Goal: Task Accomplishment & Management: Use online tool/utility

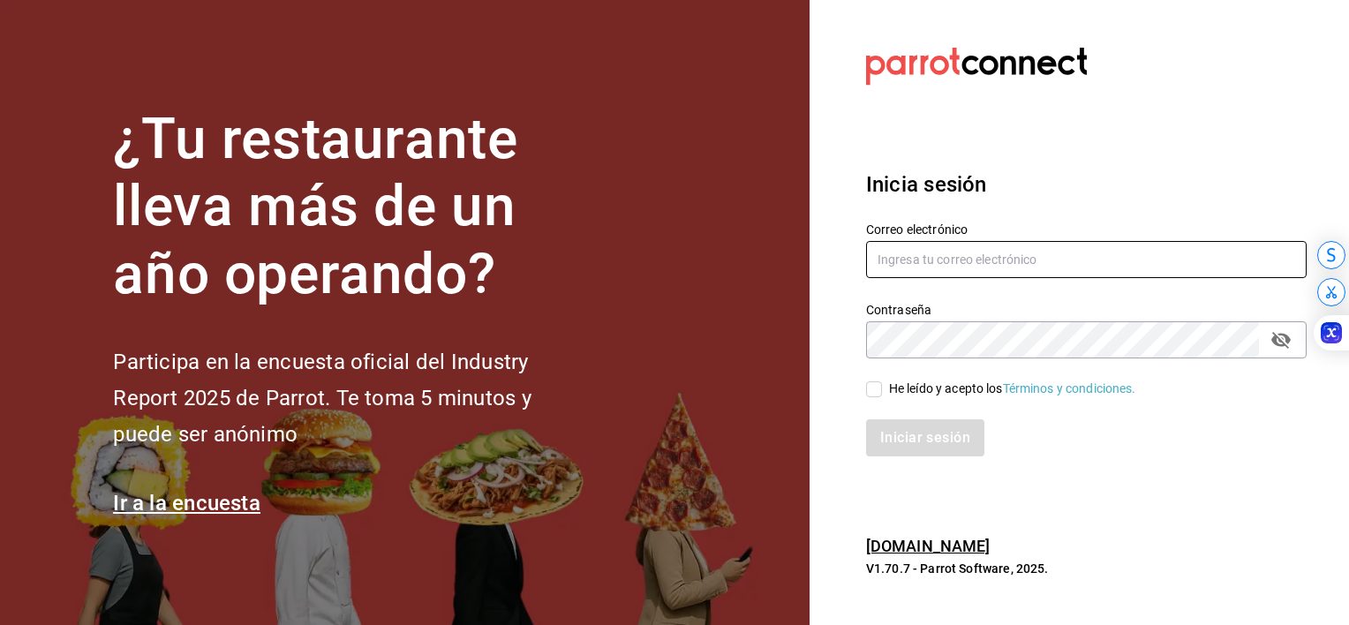
click at [928, 259] on input "text" at bounding box center [1086, 259] width 441 height 37
type input "[EMAIL_ADDRESS][PERSON_NAME][DOMAIN_NAME]"
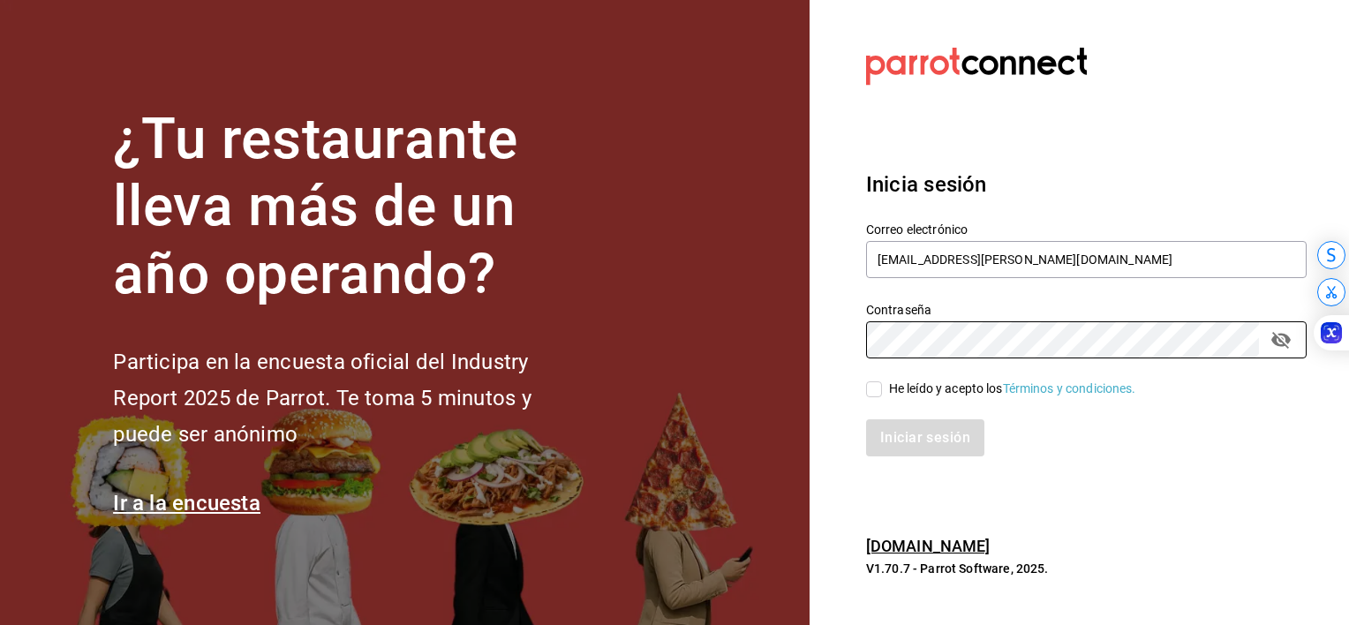
click at [876, 396] on input "He leído y acepto los Términos y condiciones." at bounding box center [874, 389] width 16 height 16
checkbox input "true"
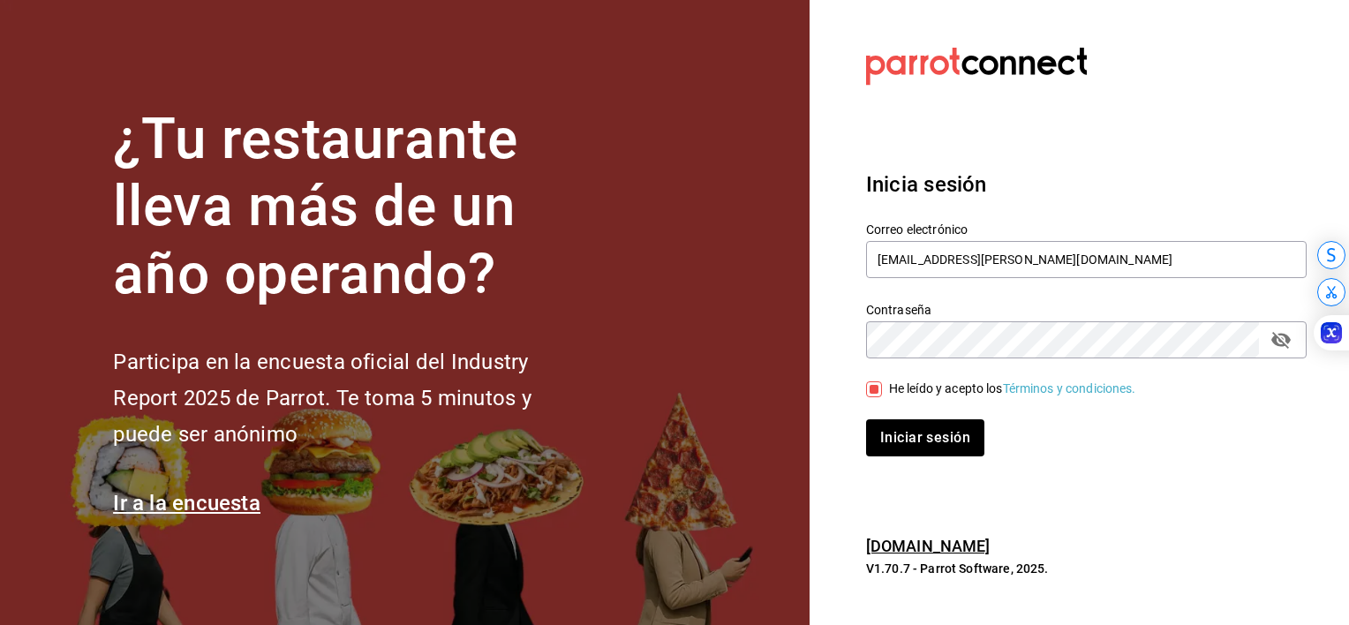
click at [1278, 339] on icon "passwordField" at bounding box center [1281, 339] width 21 height 21
click at [968, 434] on button "Iniciar sesión" at bounding box center [926, 437] width 120 height 37
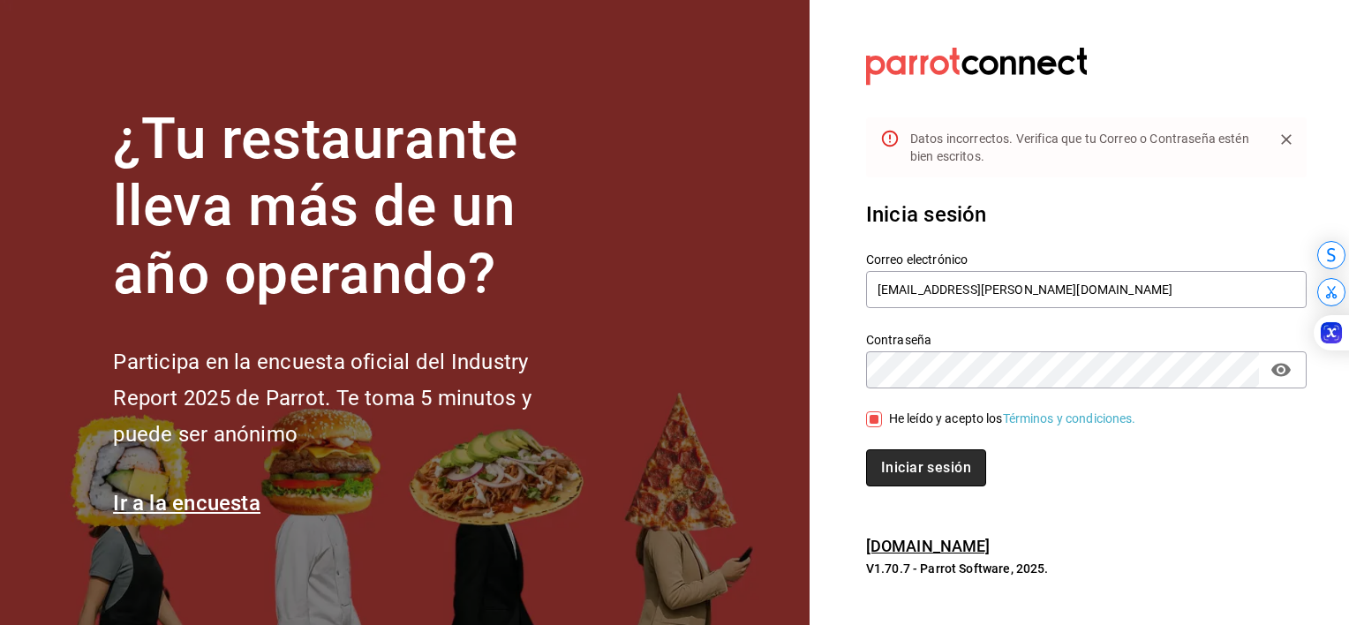
click at [929, 452] on button "Iniciar sesión" at bounding box center [926, 467] width 120 height 37
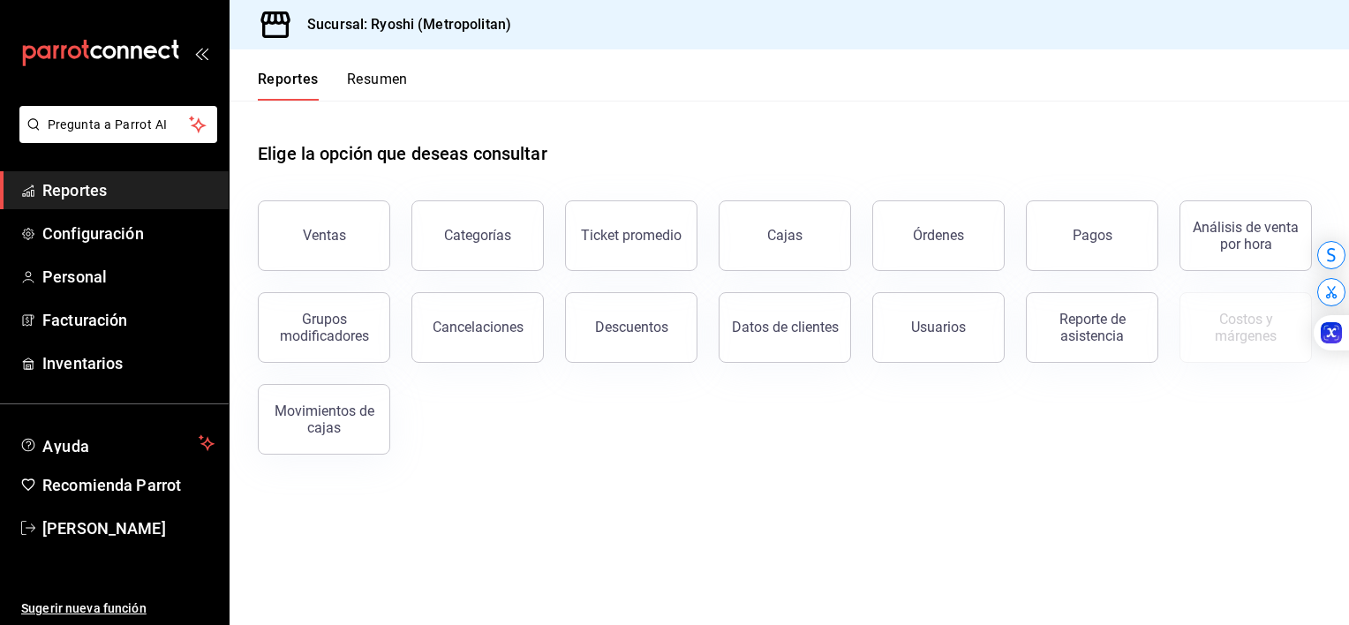
click at [1014, 593] on main "Elige la opción que deseas consultar Ventas Categorías Ticket promedio Cajas Ór…" at bounding box center [790, 363] width 1120 height 524
click at [344, 227] on button "Ventas" at bounding box center [324, 235] width 132 height 71
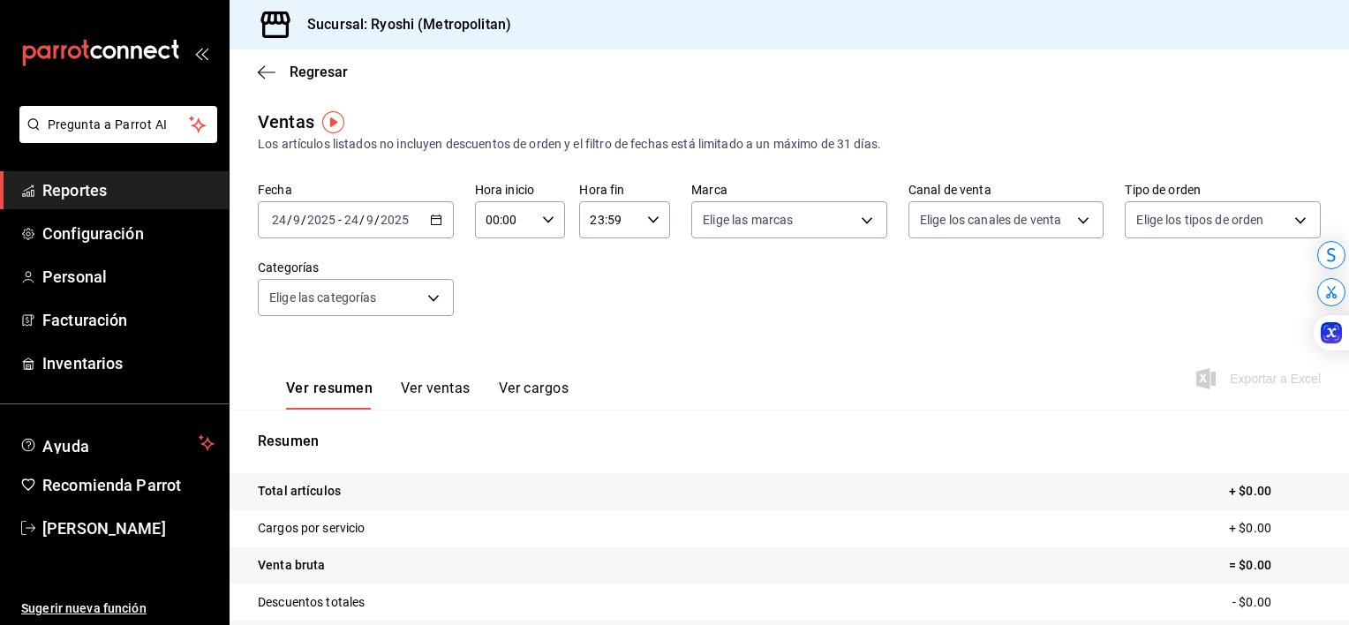
click at [430, 221] on icon "button" at bounding box center [436, 220] width 12 height 12
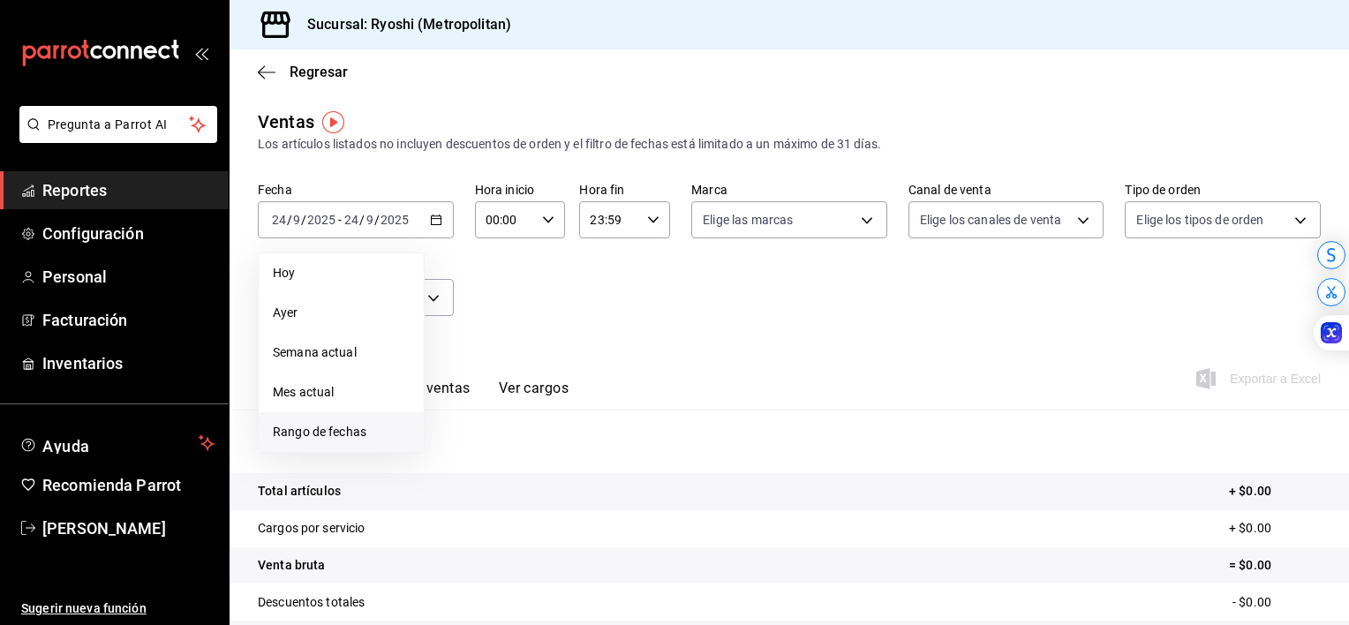
click at [336, 419] on li "Rango de fechas" at bounding box center [341, 432] width 165 height 40
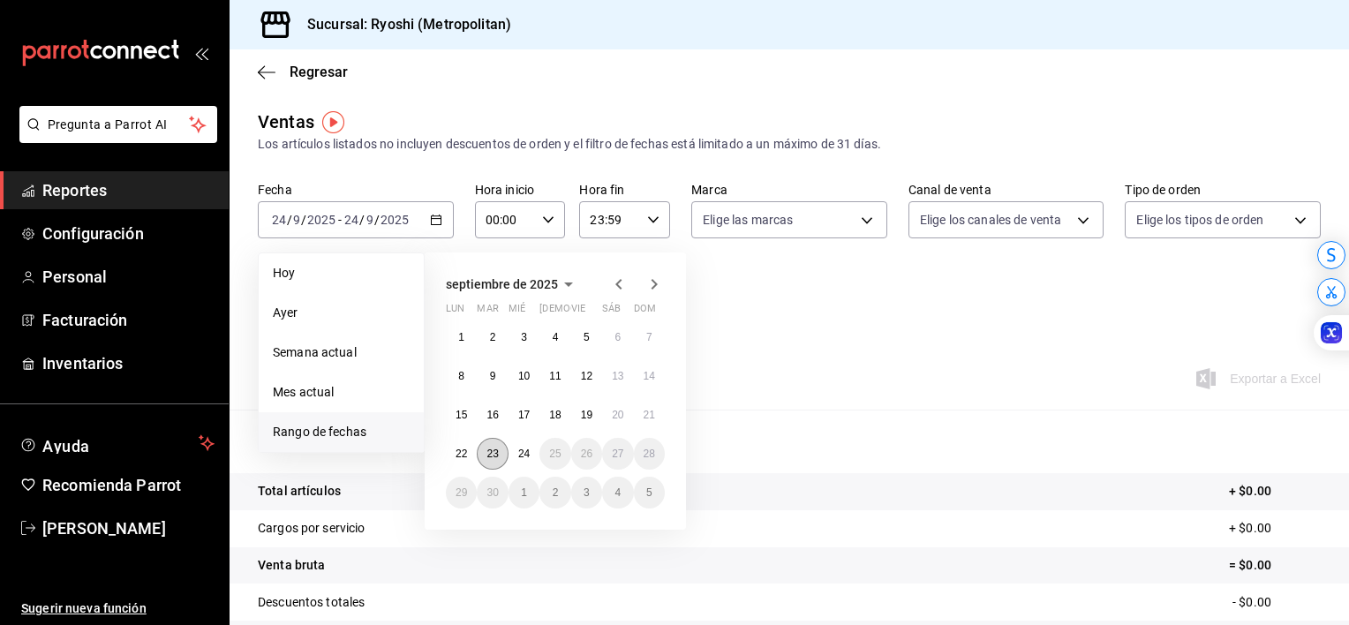
click at [483, 452] on button "23" at bounding box center [492, 454] width 31 height 32
click at [519, 459] on button "24" at bounding box center [524, 454] width 31 height 32
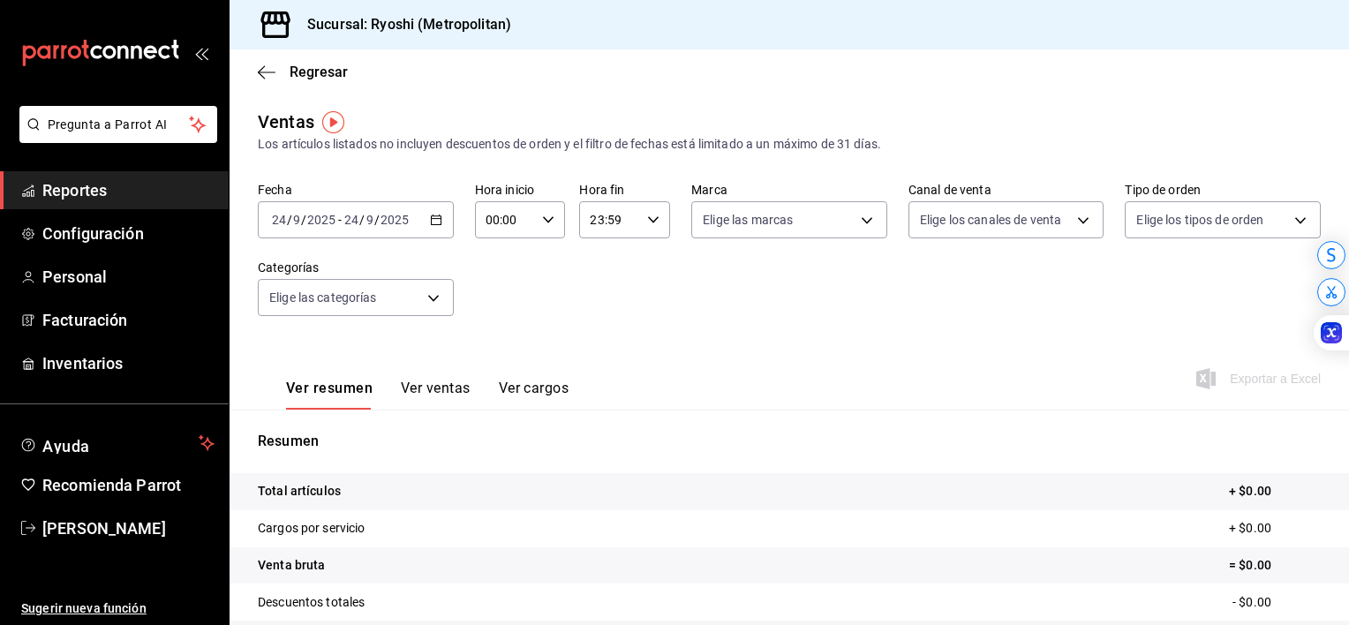
click at [544, 232] on div "00:00 Hora inicio" at bounding box center [520, 219] width 91 height 37
click at [495, 304] on span "01" at bounding box center [494, 307] width 17 height 14
type input "01:00"
click at [495, 304] on span "05" at bounding box center [494, 300] width 17 height 14
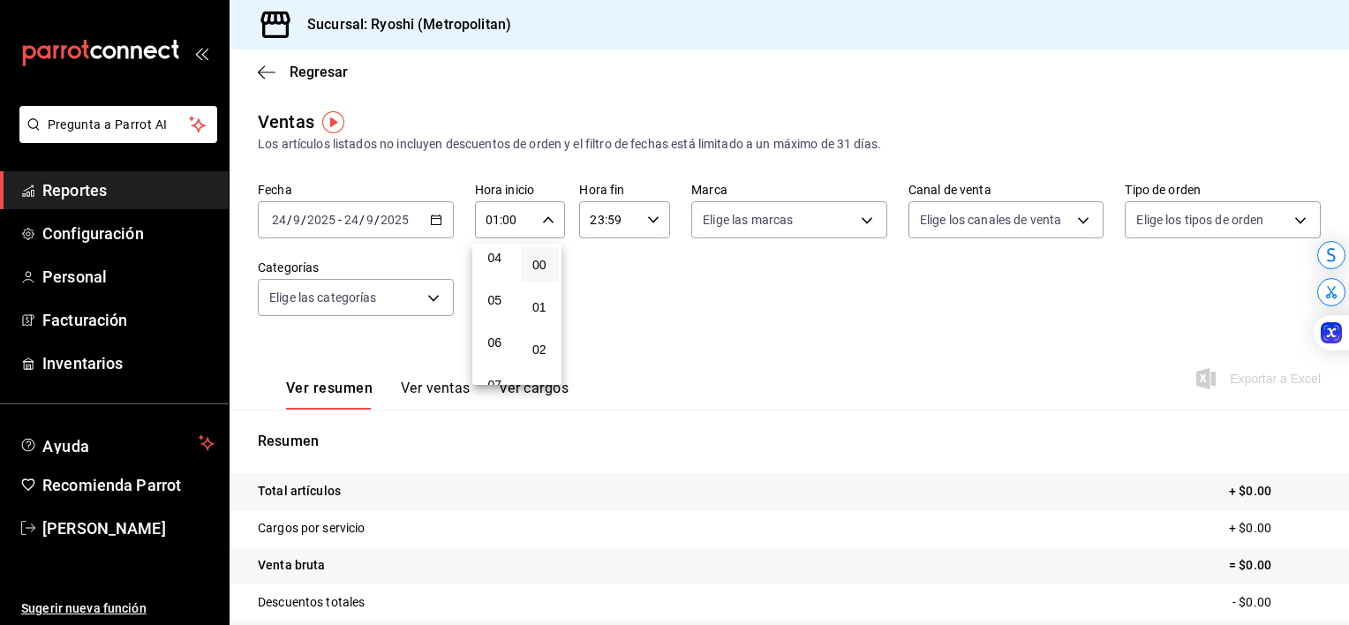
type input "05:00"
click at [591, 254] on div at bounding box center [674, 312] width 1349 height 625
click at [647, 222] on icon "button" at bounding box center [653, 220] width 12 height 12
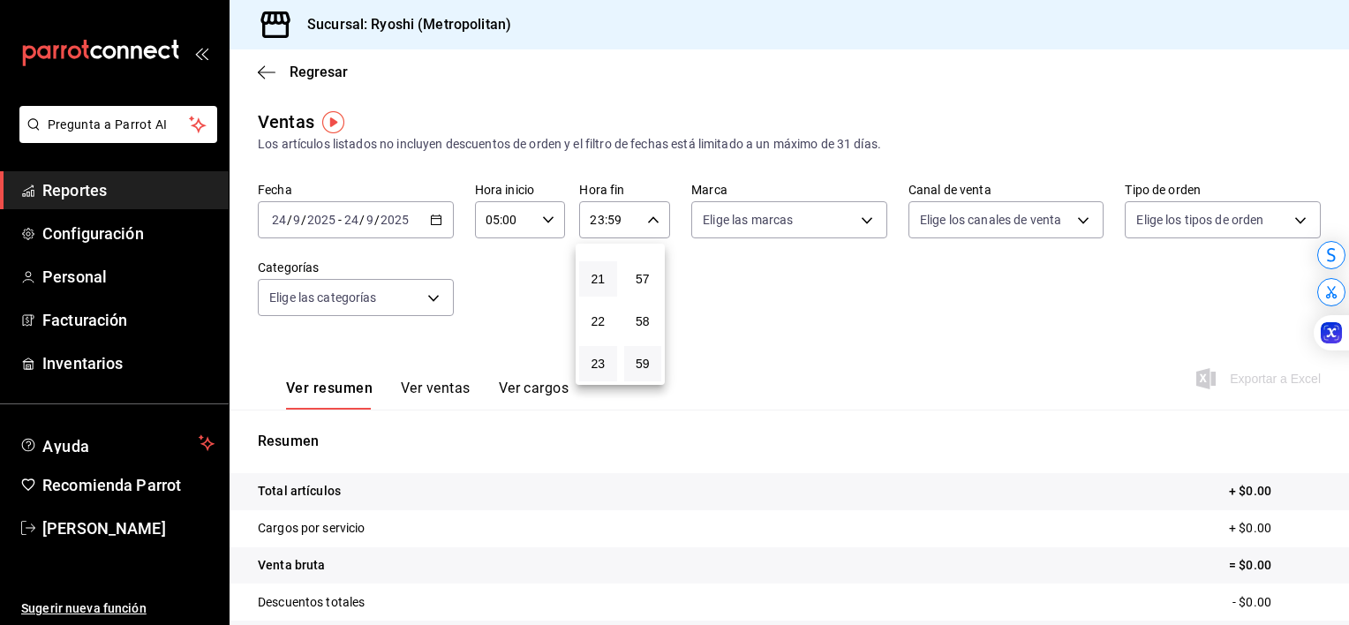
click at [609, 279] on button "21" at bounding box center [598, 278] width 38 height 35
type input "21:59"
click at [645, 275] on span "57" at bounding box center [643, 279] width 17 height 14
type input "21:57"
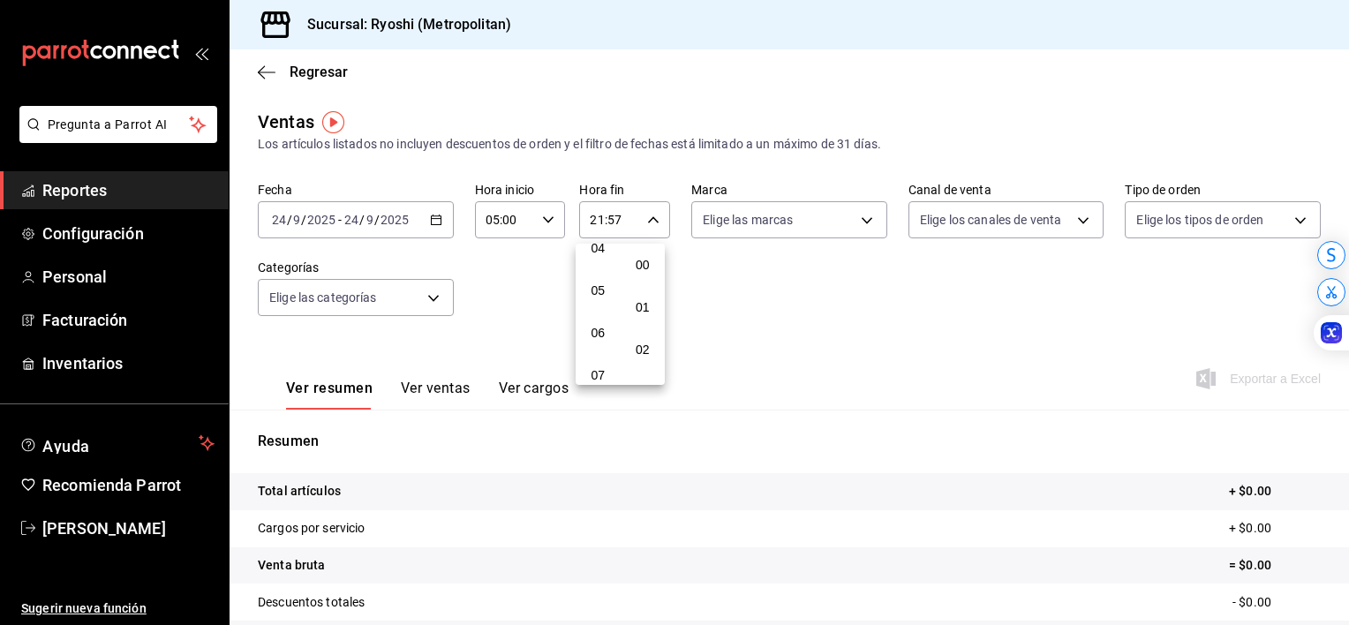
click at [645, 275] on button "00" at bounding box center [643, 264] width 38 height 35
type input "21:00"
click at [705, 283] on div at bounding box center [674, 312] width 1349 height 625
click at [935, 343] on div "Ver resumen Ver ventas Ver cargos Exportar a Excel" at bounding box center [790, 373] width 1120 height 72
click at [434, 223] on icon "button" at bounding box center [436, 220] width 12 height 12
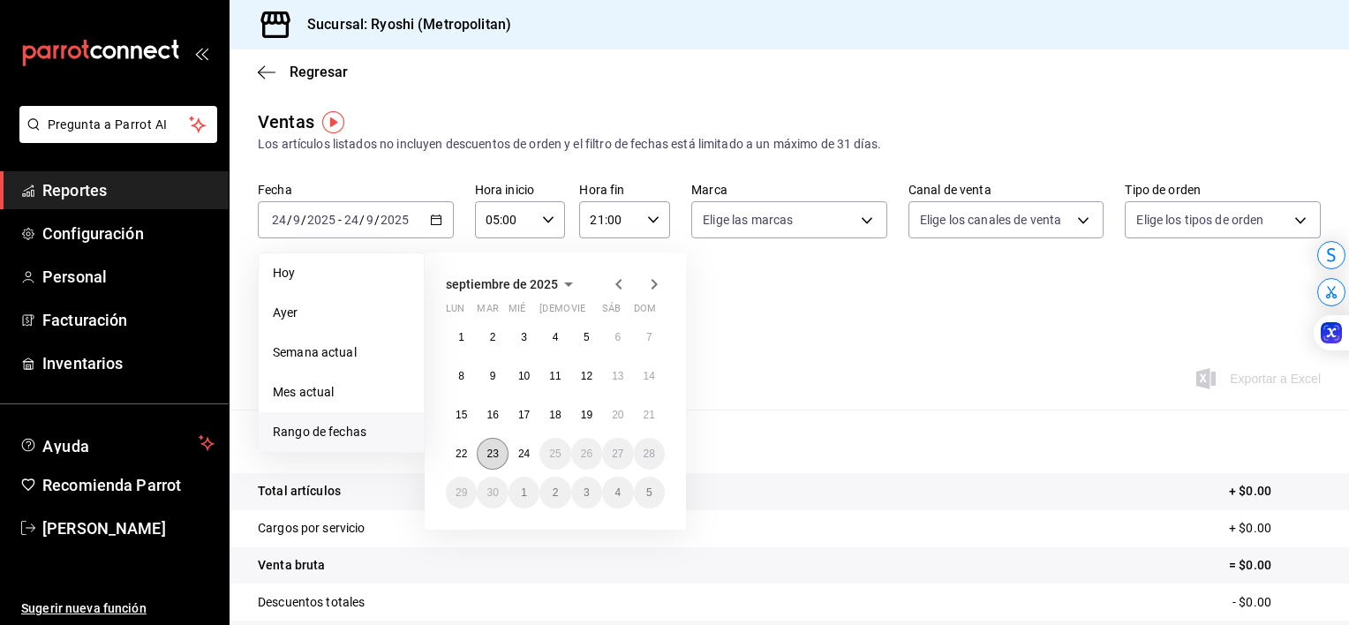
click at [483, 461] on button "23" at bounding box center [492, 454] width 31 height 32
click at [525, 465] on button "24" at bounding box center [524, 454] width 31 height 32
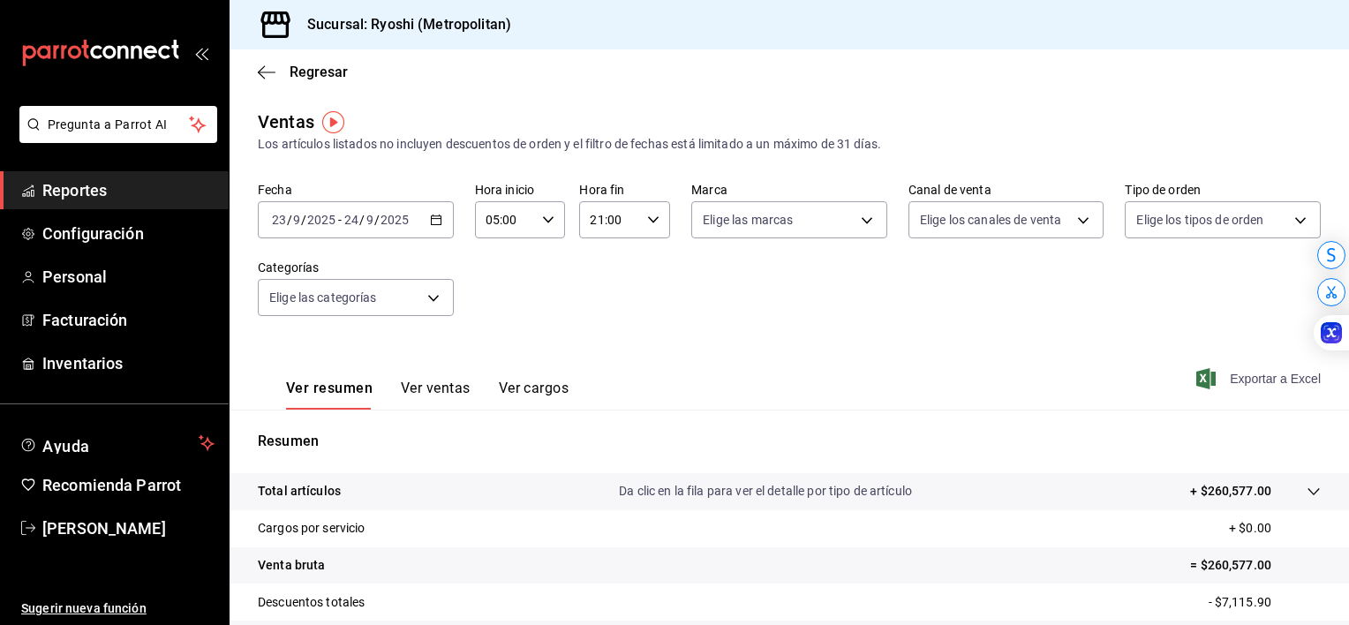
click at [1233, 377] on span "Exportar a Excel" at bounding box center [1260, 378] width 121 height 21
click at [880, 90] on div "Regresar" at bounding box center [790, 71] width 1120 height 45
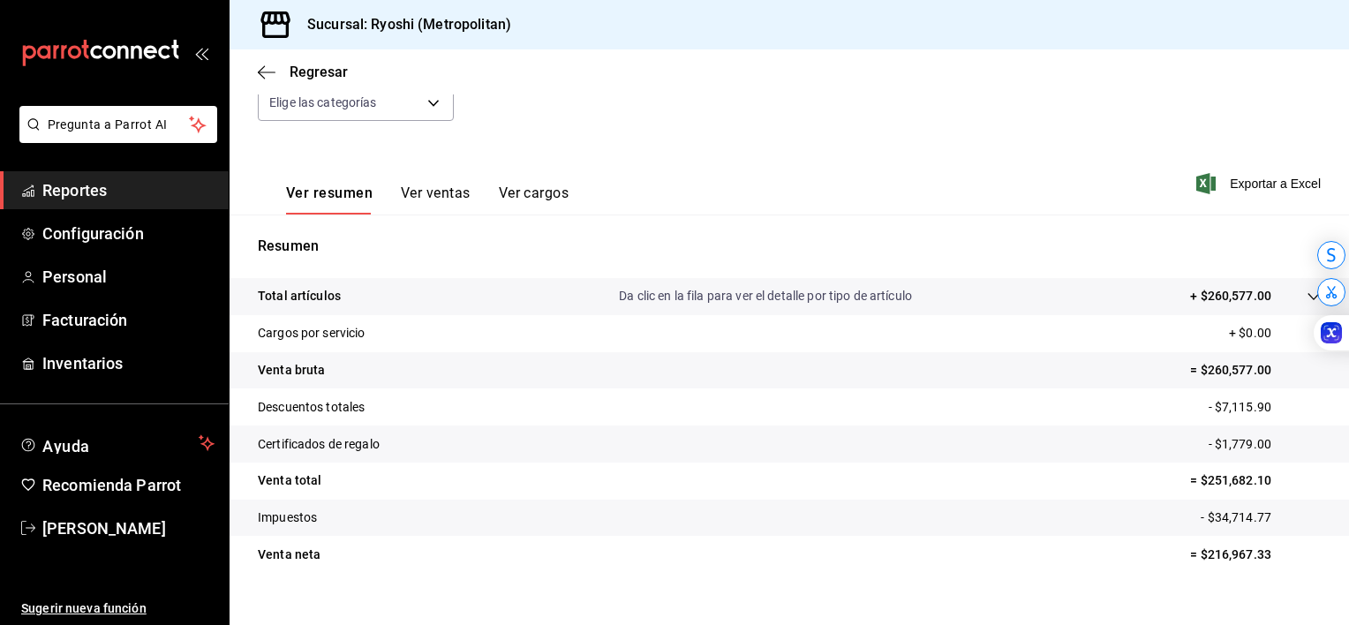
scroll to position [210, 0]
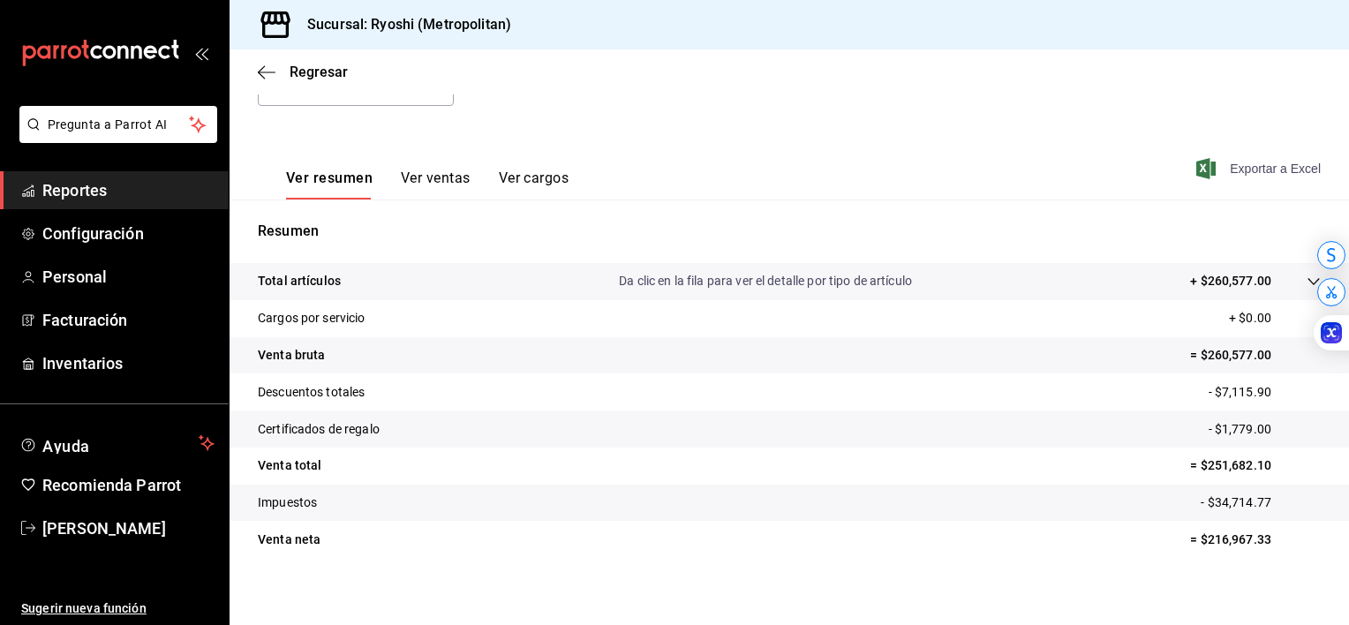
click at [1234, 162] on span "Exportar a Excel" at bounding box center [1260, 168] width 121 height 21
click at [1254, 173] on span "Exportar a Excel" at bounding box center [1260, 168] width 121 height 21
click at [261, 71] on icon "button" at bounding box center [267, 72] width 18 height 16
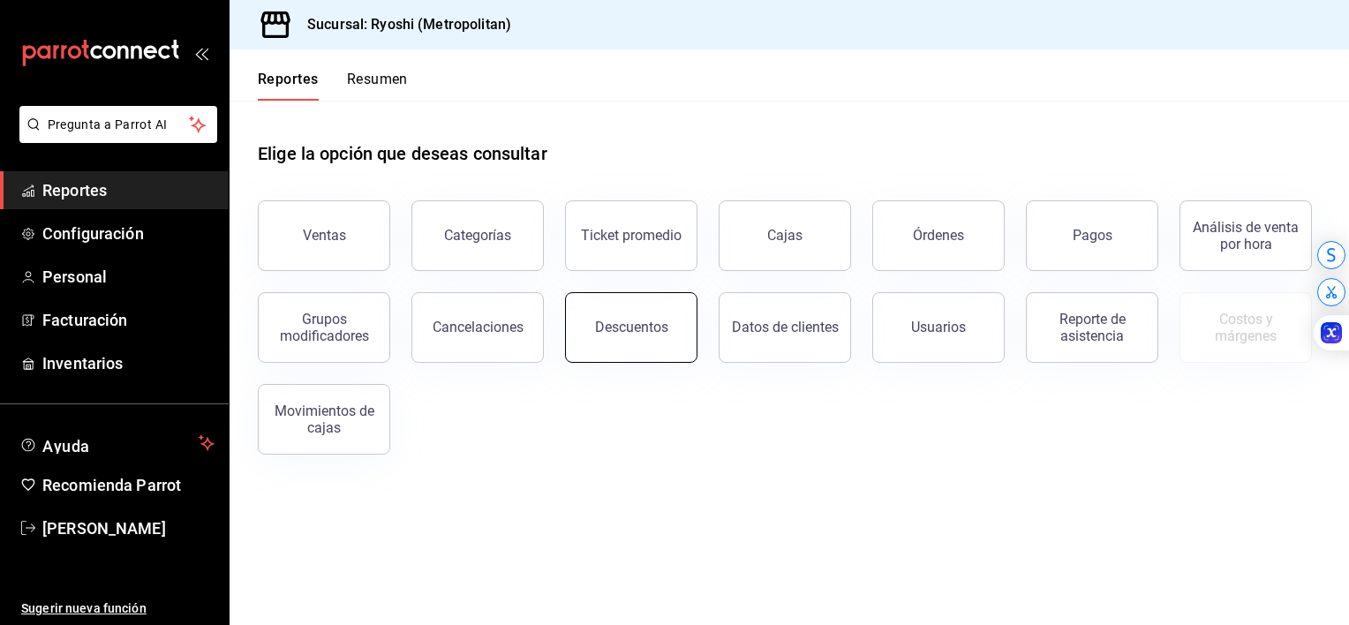
click at [643, 341] on button "Descuentos" at bounding box center [631, 327] width 132 height 71
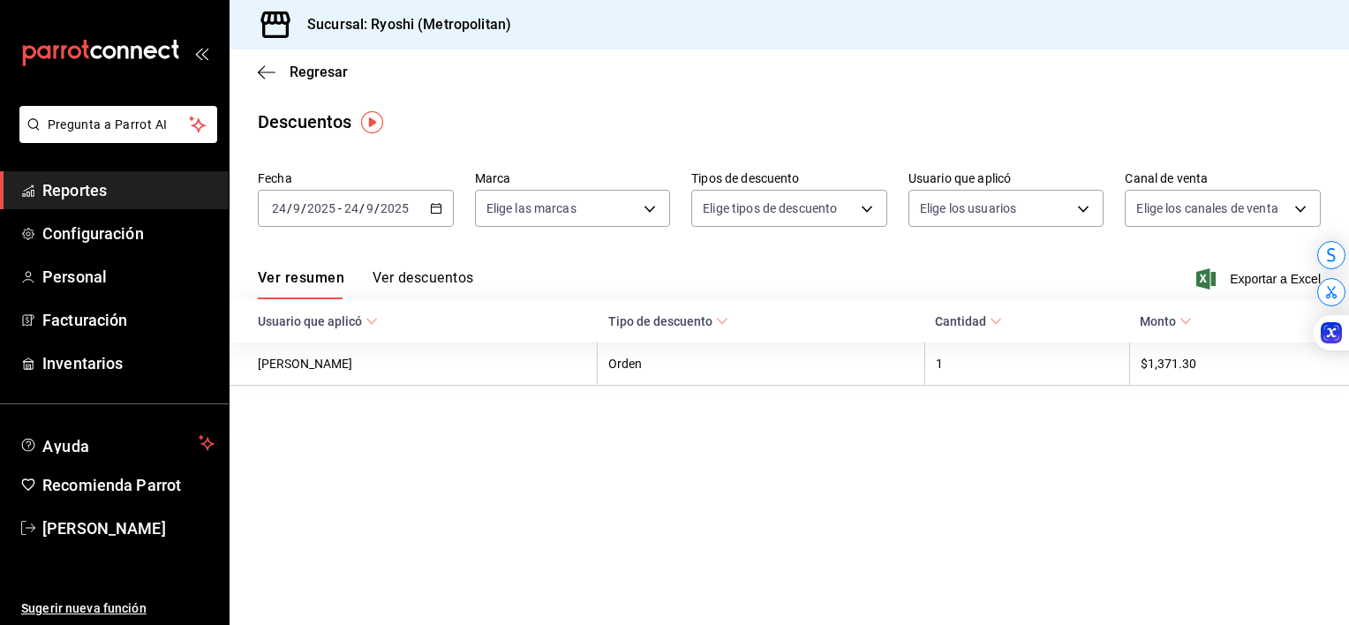
click at [436, 215] on div "[DATE] [DATE] - [DATE] [DATE]" at bounding box center [356, 208] width 196 height 37
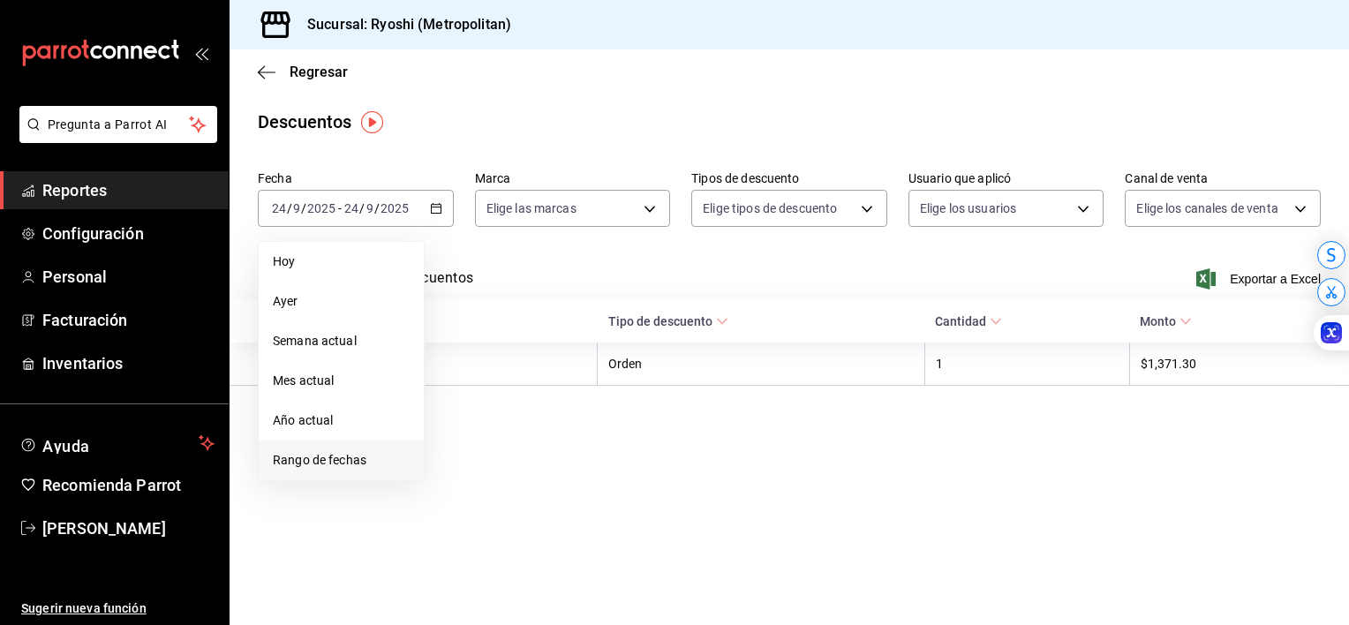
click at [322, 453] on span "Rango de fechas" at bounding box center [341, 460] width 137 height 19
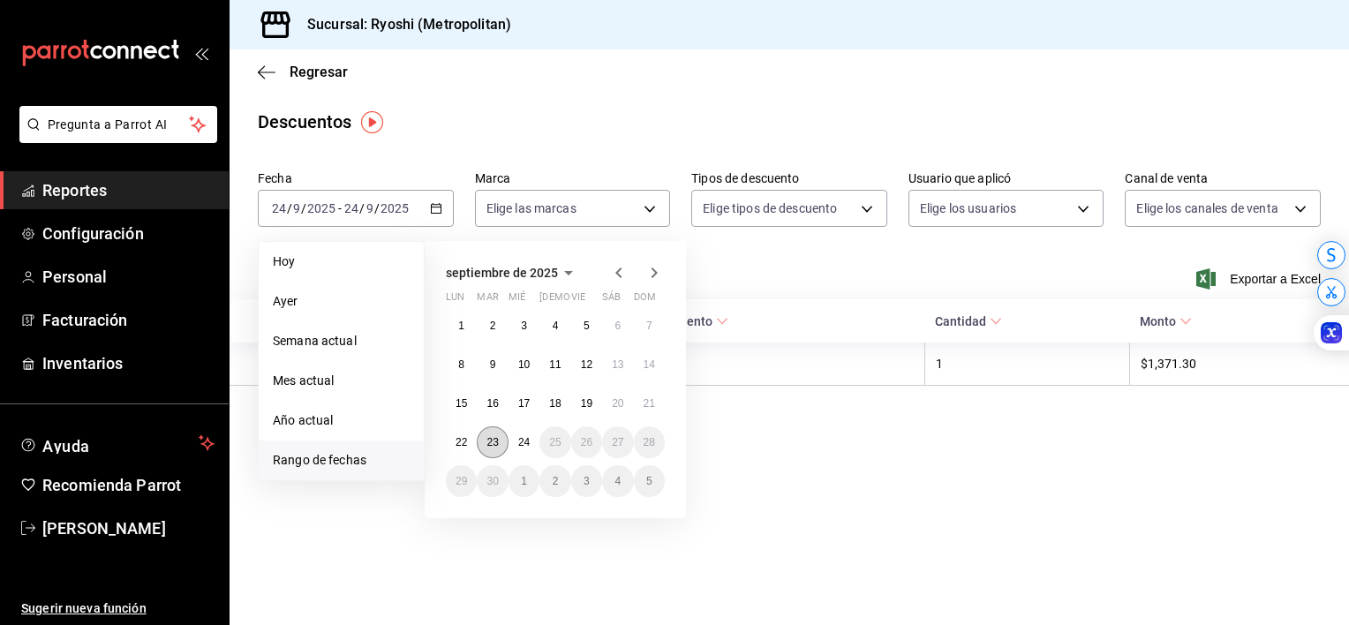
click at [486, 455] on button "23" at bounding box center [492, 442] width 31 height 32
click at [520, 447] on abbr "24" at bounding box center [523, 442] width 11 height 12
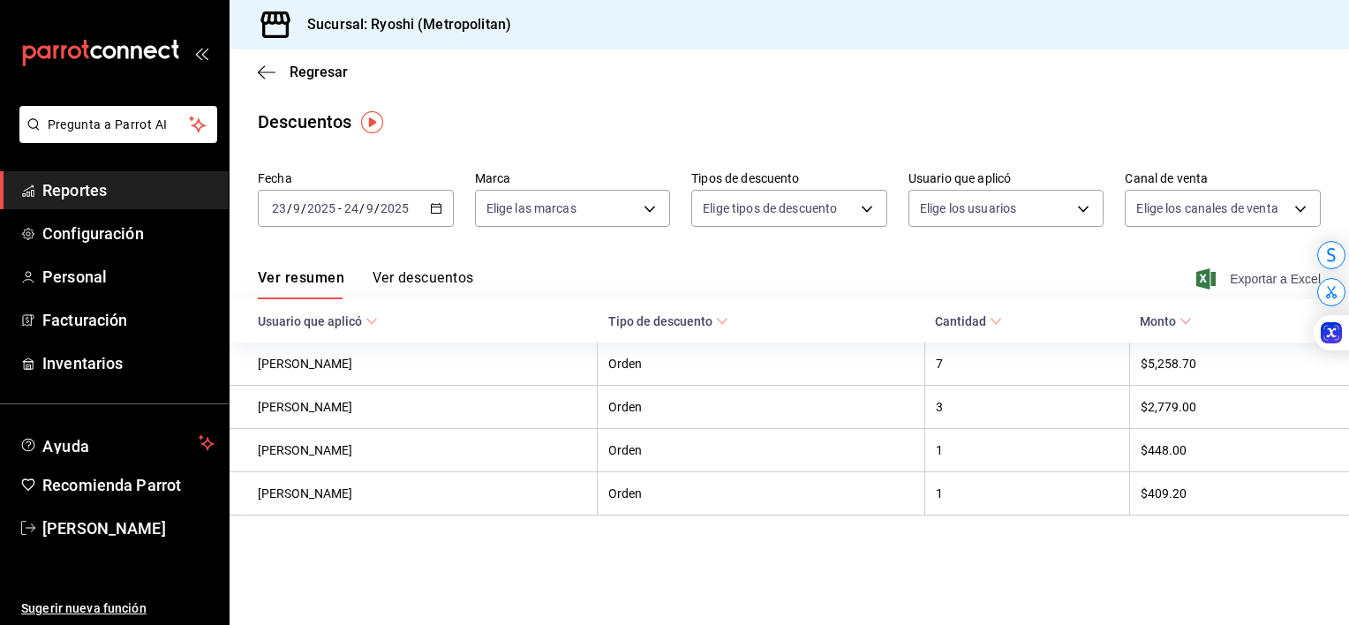
click at [1256, 276] on span "Exportar a Excel" at bounding box center [1260, 278] width 121 height 21
click at [647, 135] on main "Regresar Descuentos Fecha [DATE] [DATE] - [DATE] [DATE] Marca Elige las marcas …" at bounding box center [790, 337] width 1120 height 576
